Goal: Register for event/course

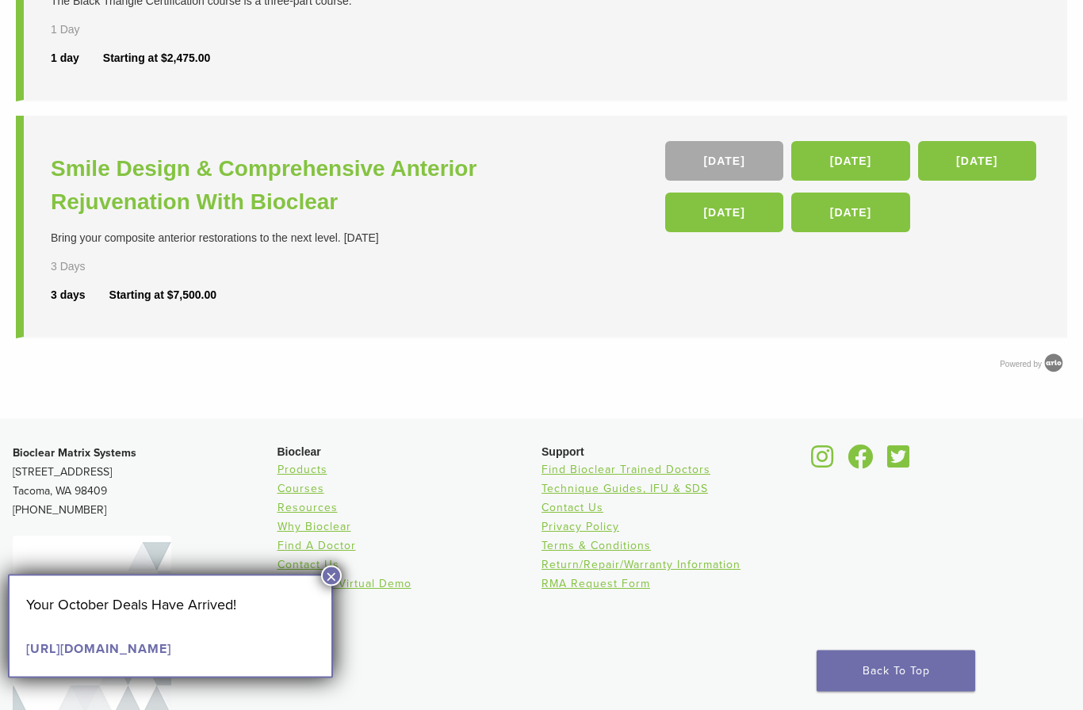
scroll to position [774, 0]
click at [996, 160] on link "04 Jun 26" at bounding box center [977, 161] width 118 height 40
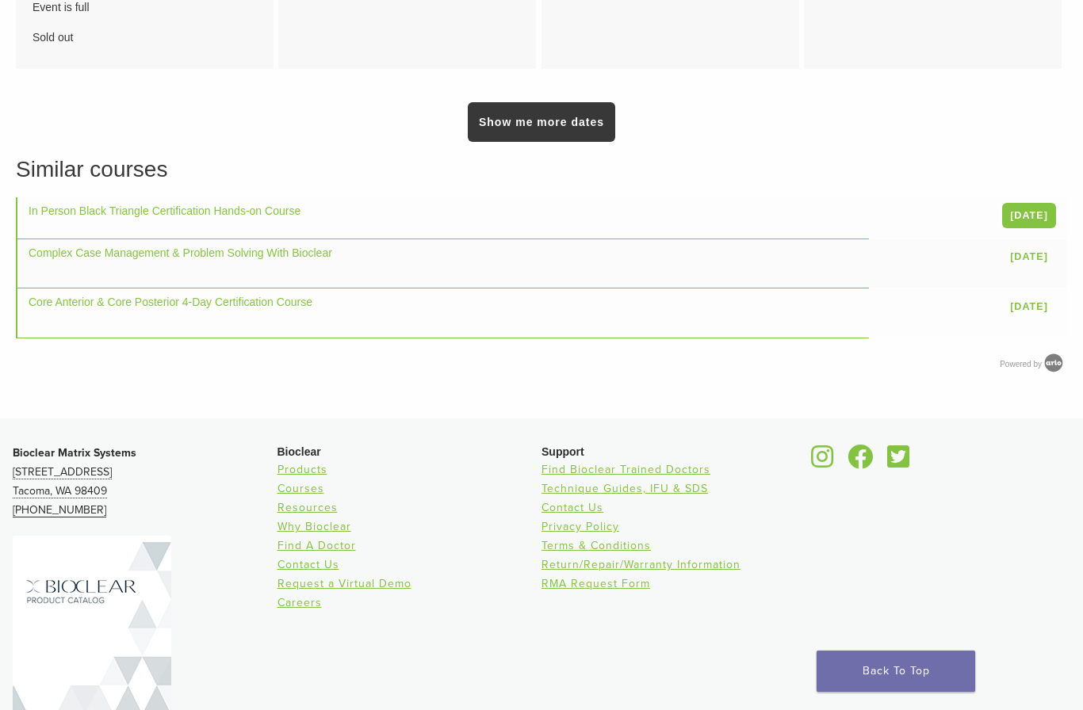
scroll to position [1535, 0]
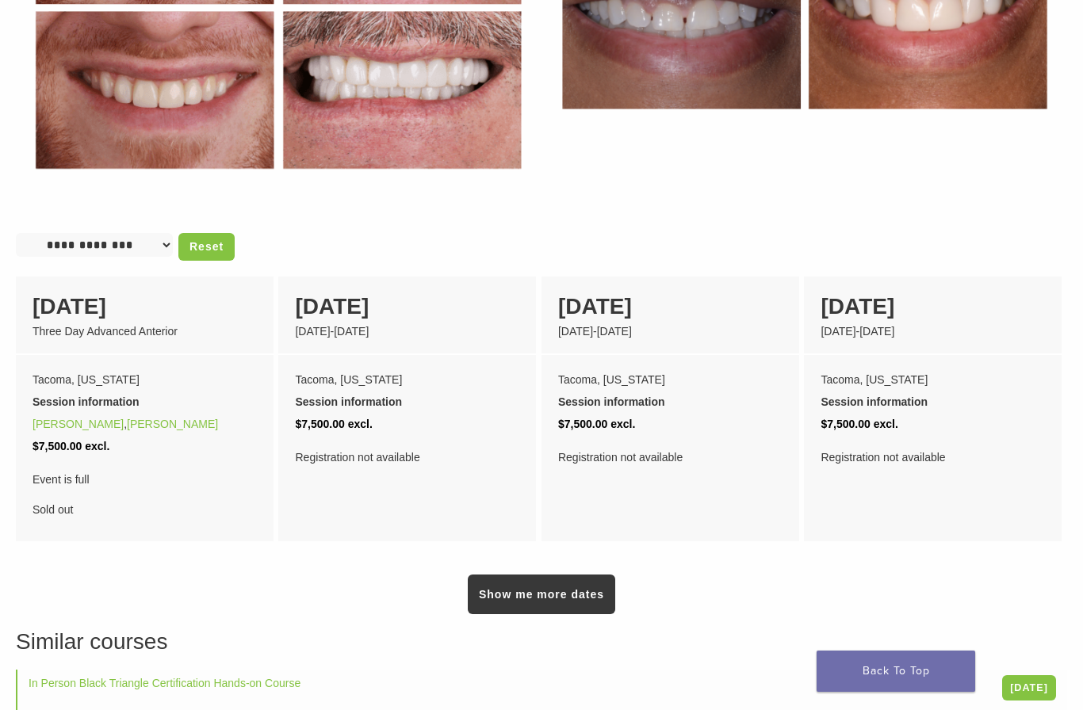
scroll to position [992, 0]
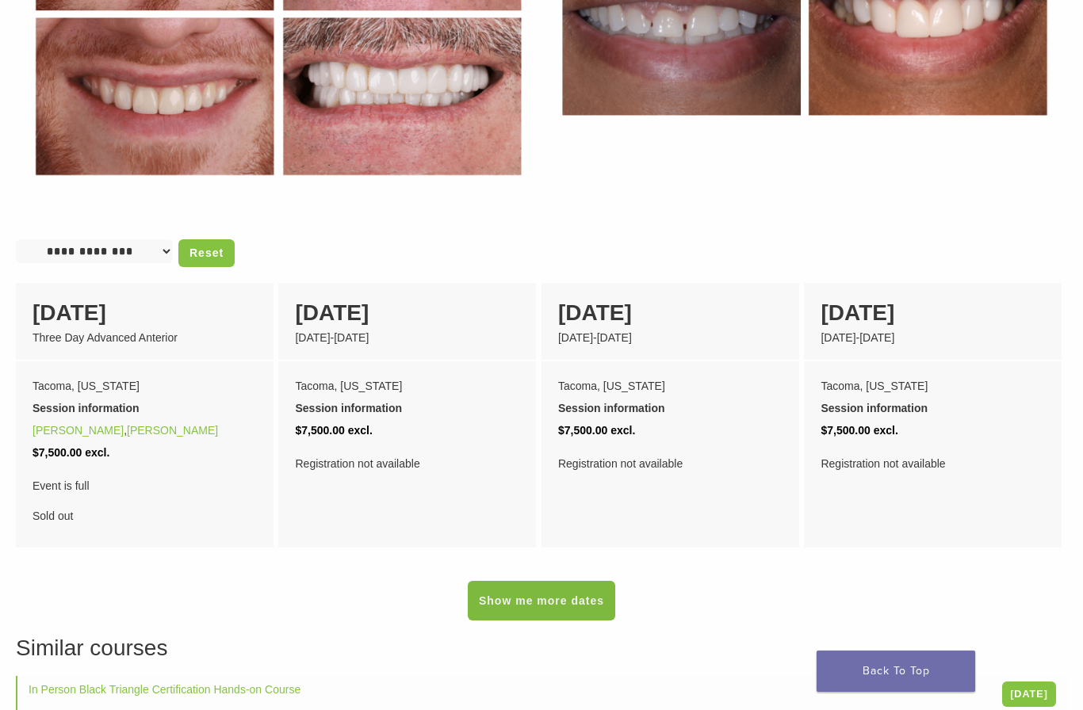
click at [515, 581] on link "Show me more dates" at bounding box center [541, 601] width 147 height 40
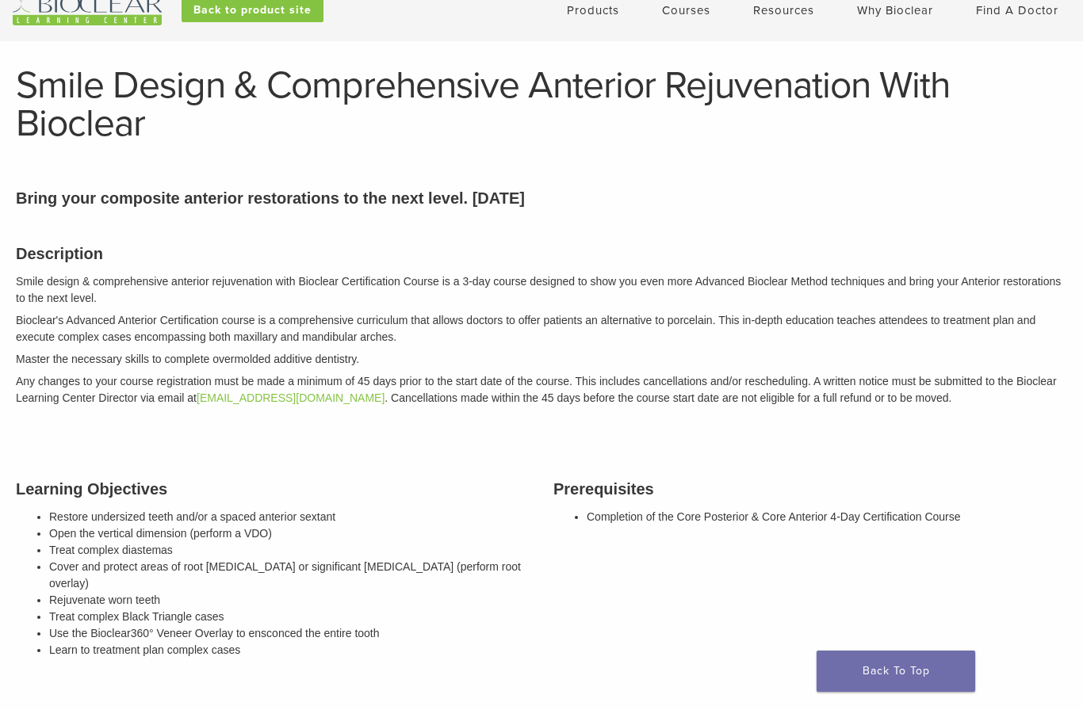
scroll to position [0, 0]
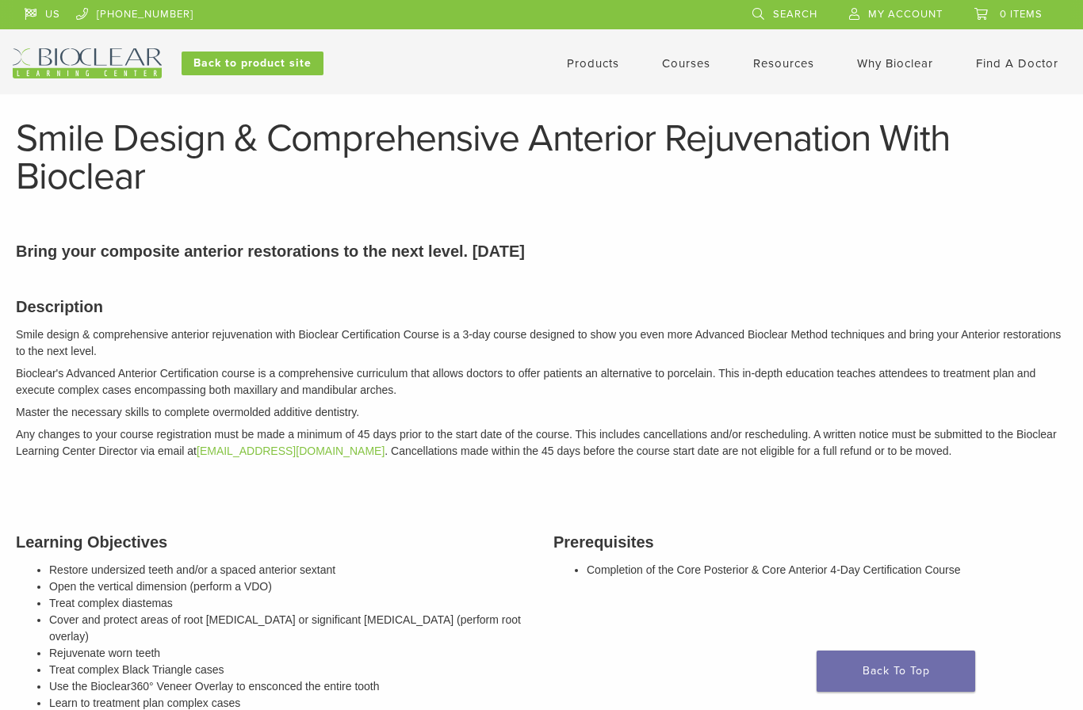
click at [589, 65] on link "Products" at bounding box center [593, 63] width 52 height 14
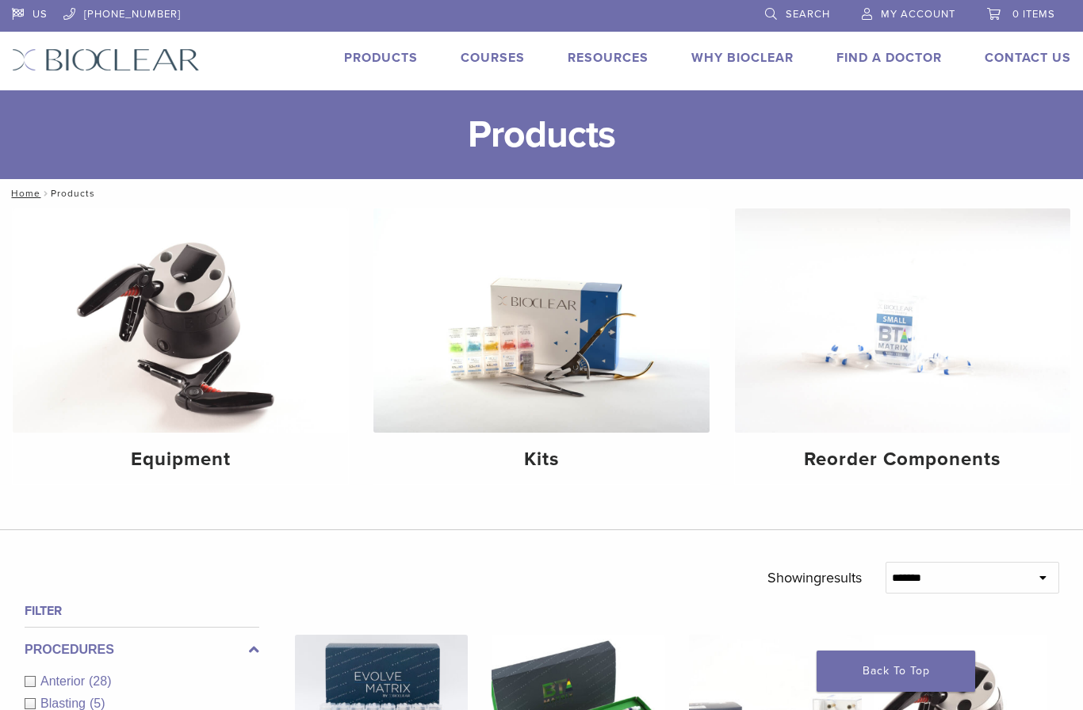
click at [487, 61] on link "Courses" at bounding box center [493, 58] width 64 height 16
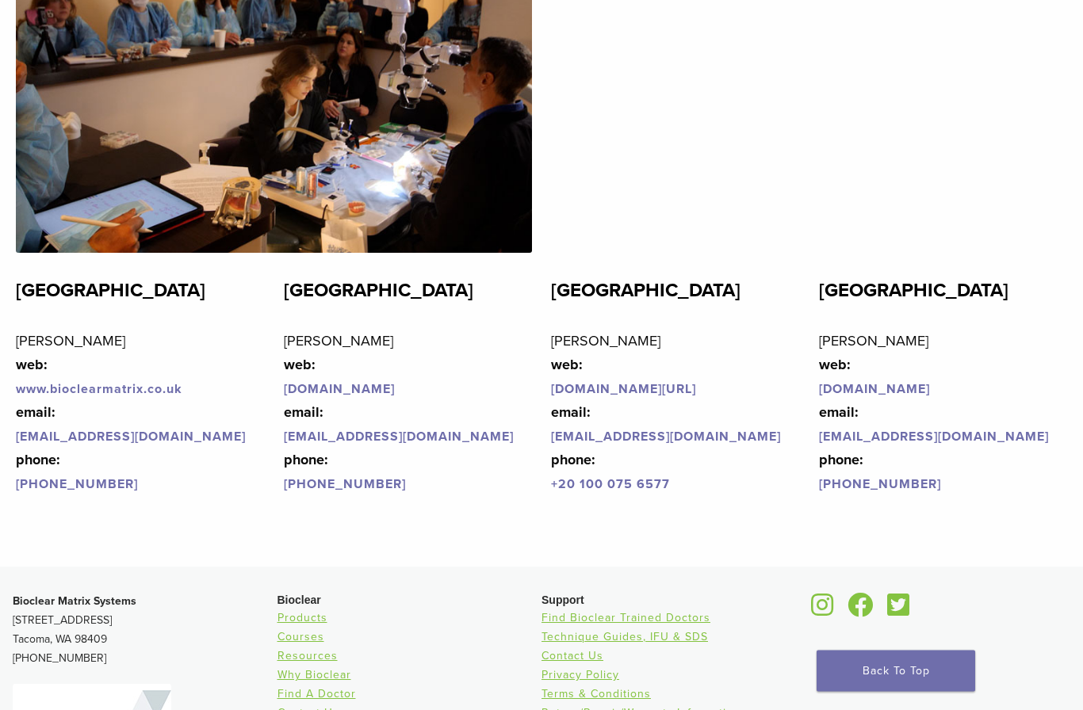
scroll to position [3488, 0]
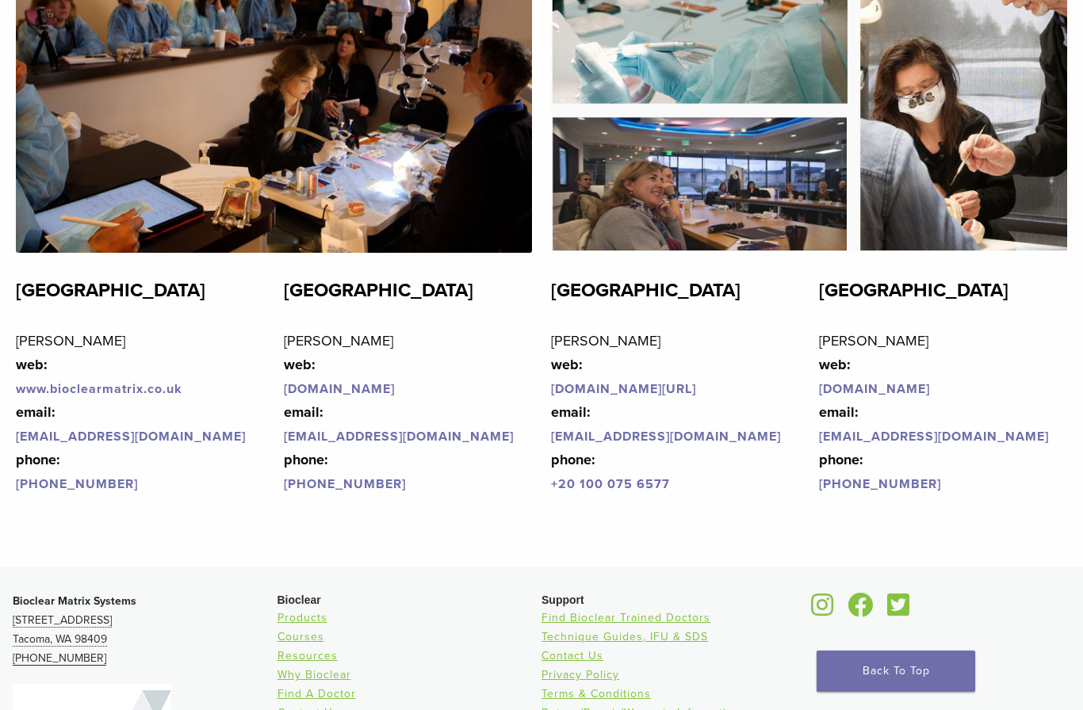
click at [463, 632] on li "Courses" at bounding box center [409, 637] width 265 height 19
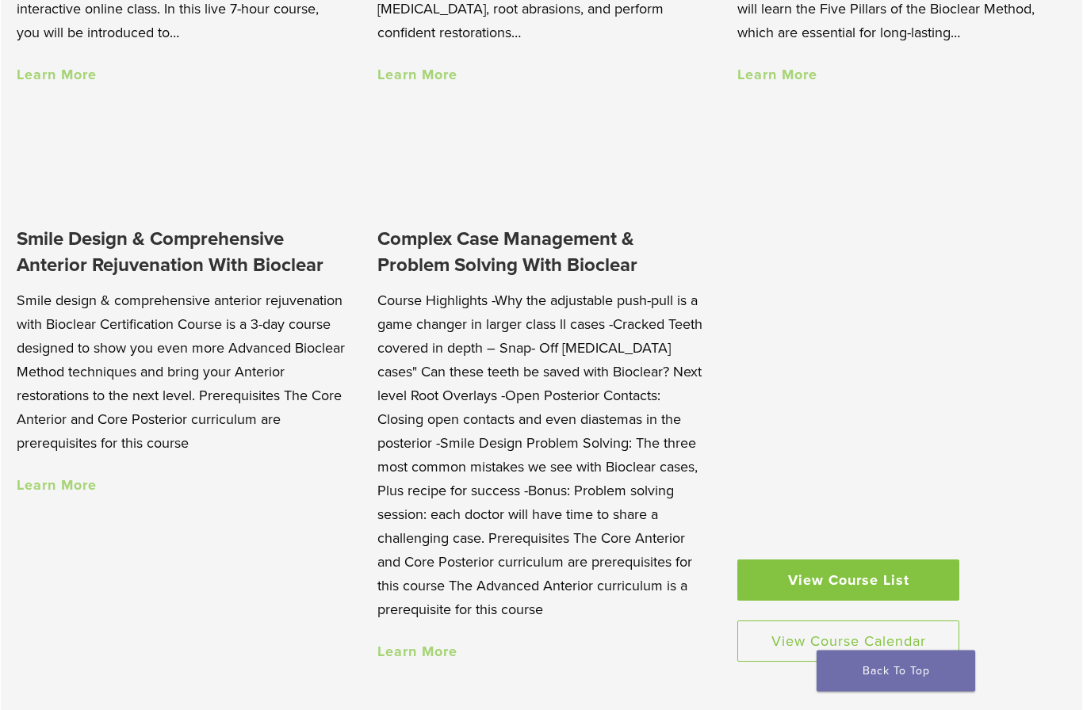
scroll to position [1330, 0]
